Goal: Task Accomplishment & Management: Manage account settings

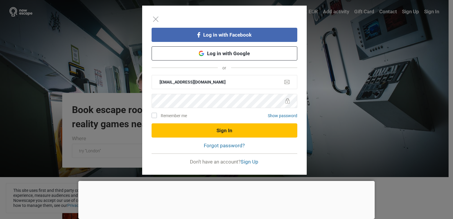
click at [232, 132] on button "Sign In" at bounding box center [224, 130] width 146 height 14
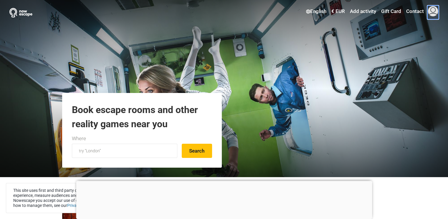
click at [432, 7] on span at bounding box center [433, 11] width 11 height 11
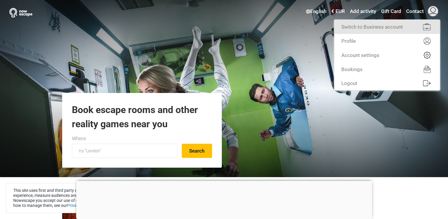
click at [396, 27] on link "Switch to Business account" at bounding box center [387, 27] width 106 height 14
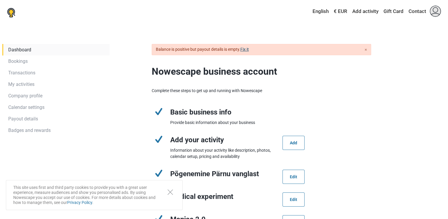
click at [249, 47] on link "Fix it" at bounding box center [244, 49] width 9 height 5
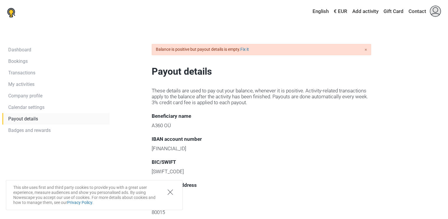
click at [172, 192] on icon "Close" at bounding box center [170, 191] width 5 height 5
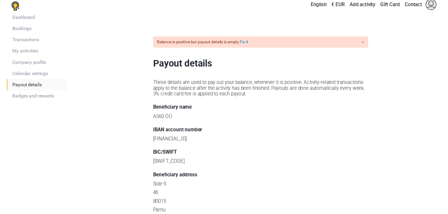
scroll to position [58, 0]
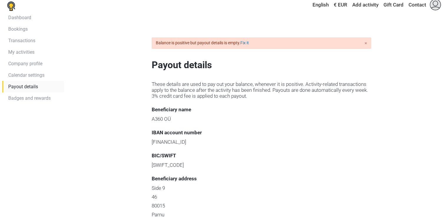
drag, startPoint x: 150, startPoint y: 62, endPoint x: 169, endPoint y: 63, distance: 19.5
click at [169, 116] on p "A360 OÜ" at bounding box center [262, 119] width 220 height 6
copy p "A360 OÜ"
click at [197, 139] on p "EE33 2200 2210 7202 4770" at bounding box center [262, 142] width 220 height 6
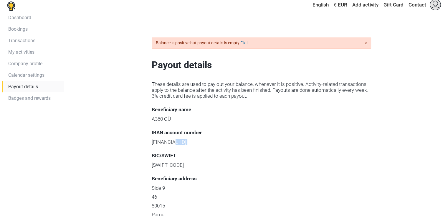
click at [197, 139] on p "EE33 2200 2210 7202 4770" at bounding box center [262, 142] width 220 height 6
copy div "EE33 2200 2210 7202 4770"
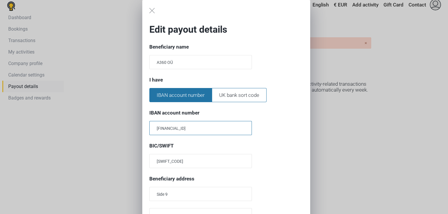
click at [211, 131] on input "EE33 2200 2210 7202 4770" at bounding box center [200, 128] width 103 height 14
click at [183, 62] on input "A360 OÜ" at bounding box center [200, 62] width 103 height 14
paste input "OÜA360"
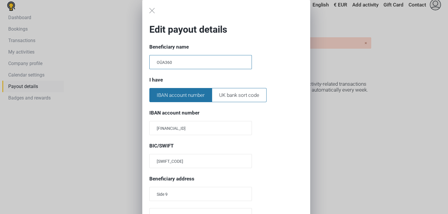
click at [163, 63] on input "OÜA360" at bounding box center [200, 62] width 103 height 14
type input "OÜ A360"
click at [198, 93] on label "IBAN account number" at bounding box center [180, 95] width 63 height 14
click at [203, 127] on input "EE33 2200 2210 7202 4770" at bounding box center [200, 128] width 103 height 14
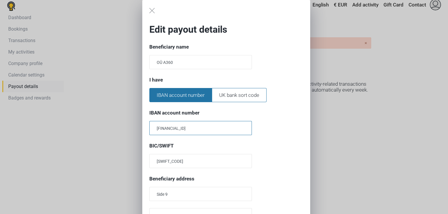
click at [203, 127] on input "EE33 2200 2210 7202 4770" at bounding box center [200, 128] width 103 height 14
paste input "text"
click at [168, 126] on input "EE33 2200 2210 7202 4770" at bounding box center [200, 128] width 103 height 14
type input "EE33 2200 2210 7202 4770"
click at [297, 125] on div "EE33 2200 2210 7202 4770" at bounding box center [226, 128] width 154 height 14
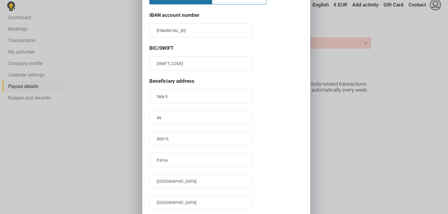
scroll to position [116, 0]
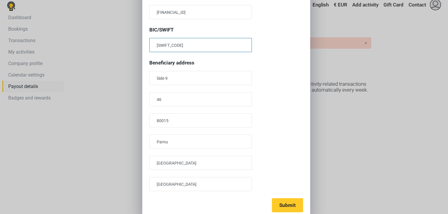
click at [167, 48] on input "HABAEE2X" at bounding box center [200, 45] width 103 height 14
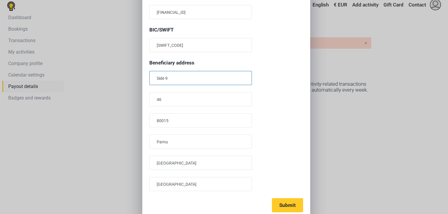
click at [184, 77] on input "Side 9" at bounding box center [200, 78] width 103 height 14
paste input "Liivalaia 8"
type input "Liivalaia 8"
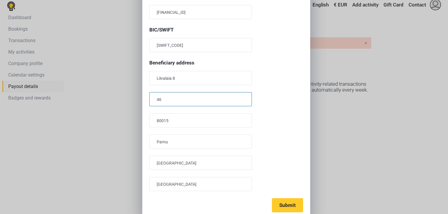
click at [180, 98] on input "46" at bounding box center [200, 99] width 103 height 14
click at [268, 86] on div "Edit payout details Beneficiary name OÜ A360 I have IBAN account number UK bank…" at bounding box center [226, 52] width 168 height 336
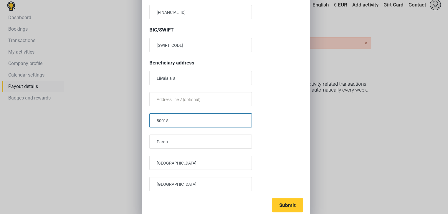
click at [180, 117] on input "80015" at bounding box center [200, 120] width 103 height 14
click at [196, 142] on input "Parnu" at bounding box center [200, 142] width 103 height 14
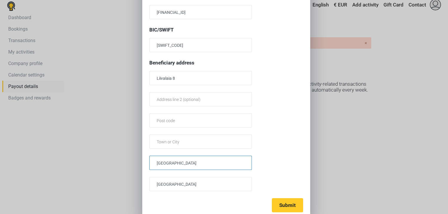
click at [193, 161] on input "Pärnu maakond" at bounding box center [200, 163] width 103 height 14
click at [184, 182] on input "Estonia" at bounding box center [200, 184] width 103 height 14
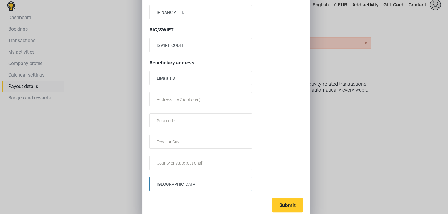
click at [184, 182] on input "Estonia" at bounding box center [200, 184] width 103 height 14
type input "Estonia"
click at [188, 140] on input "text" at bounding box center [200, 142] width 103 height 14
type input "Tallinn"
click at [279, 103] on div at bounding box center [226, 99] width 154 height 14
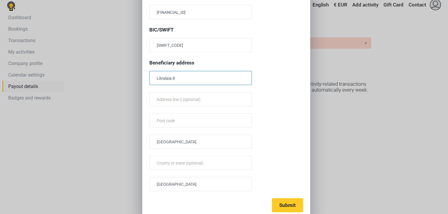
click at [189, 74] on input "Liivalaia 8" at bounding box center [200, 78] width 103 height 14
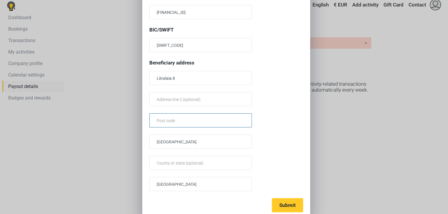
click at [167, 116] on input "text" at bounding box center [200, 120] width 103 height 14
type input "15040"
click at [272, 112] on div "Edit payout details Beneficiary name OÜ A360 I have IBAN account number UK bank…" at bounding box center [226, 52] width 168 height 336
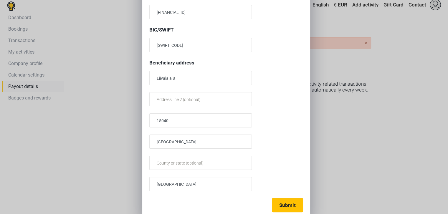
click at [285, 202] on button "Submit" at bounding box center [287, 205] width 31 height 14
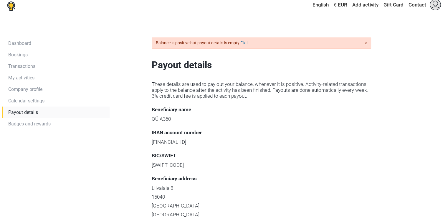
scroll to position [14, 0]
click at [258, 37] on div "× Balance is positive but payout details is empty. Fix it" at bounding box center [262, 42] width 220 height 11
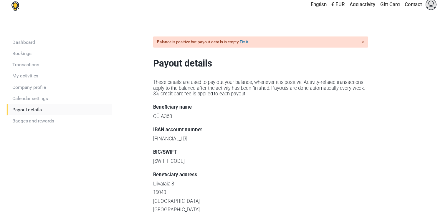
scroll to position [24, 0]
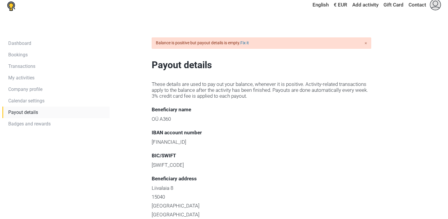
click at [258, 37] on div "× Balance is positive but payout details is empty. Fix it" at bounding box center [262, 42] width 220 height 11
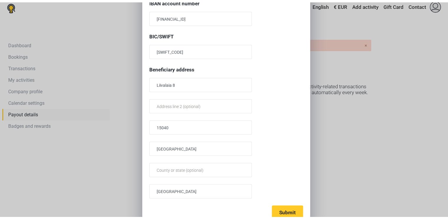
scroll to position [116, 0]
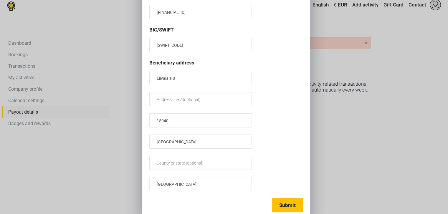
click at [292, 204] on button "Submit" at bounding box center [287, 205] width 31 height 14
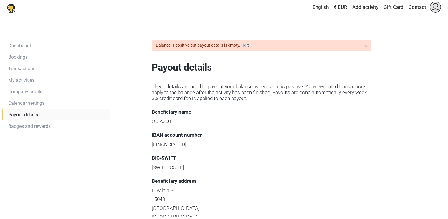
scroll to position [0, 0]
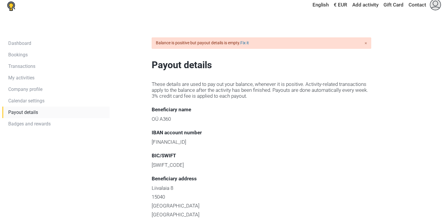
click at [126, 37] on div "Dashboard Bookings Transactions My activities Company profile Calendar settings…" at bounding box center [224, 158] width 448 height 243
click at [247, 40] on link "Fix it" at bounding box center [244, 42] width 9 height 5
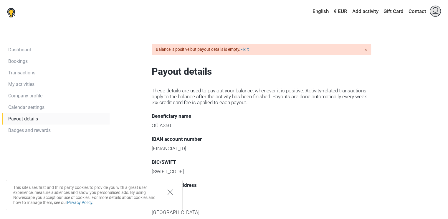
click at [172, 191] on icon "Close" at bounding box center [169, 191] width 5 height 5
